Goal: Task Accomplishment & Management: Manage account settings

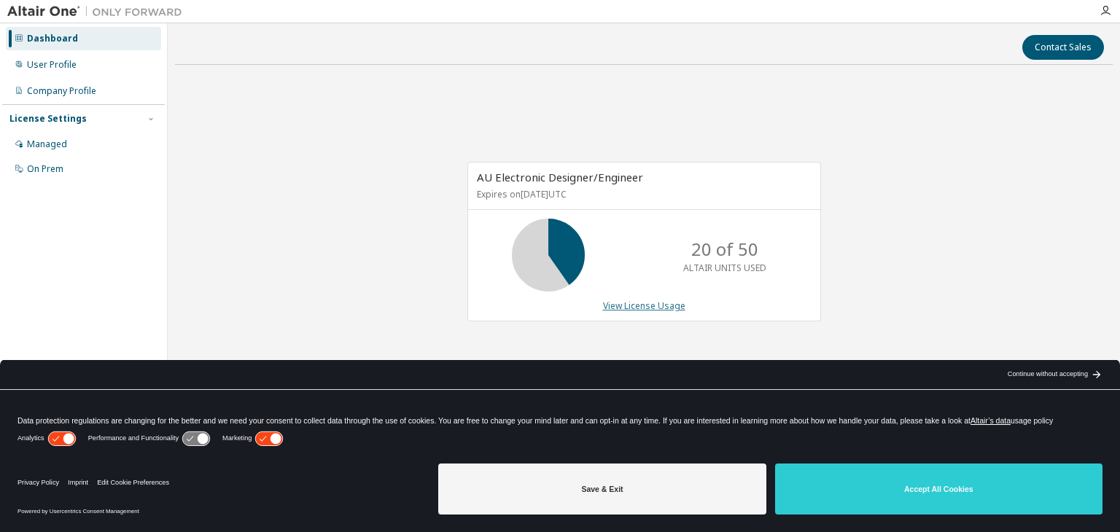
click at [643, 308] on link "View License Usage" at bounding box center [644, 306] width 82 height 12
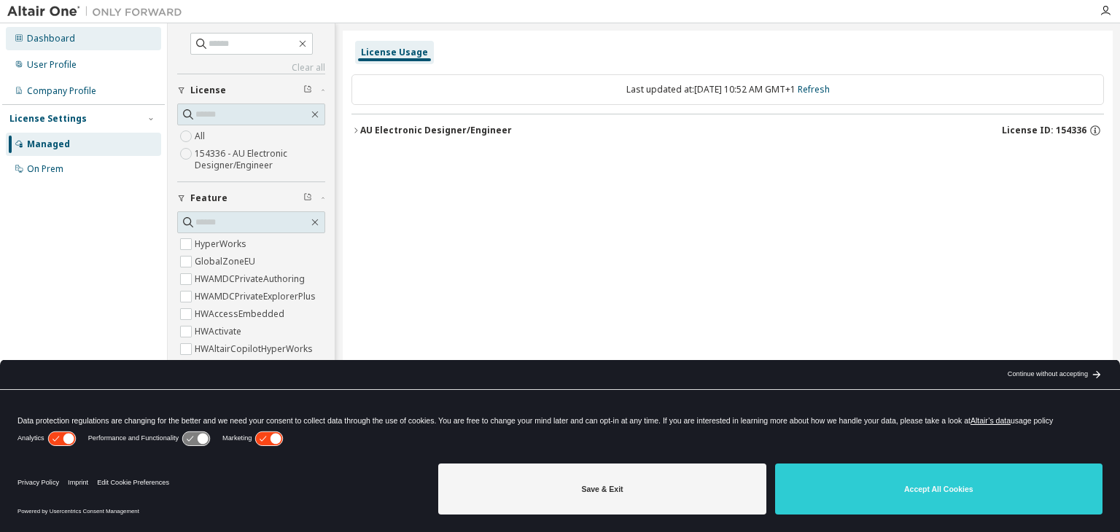
click at [39, 46] on div "Dashboard" at bounding box center [83, 38] width 155 height 23
